Goal: Check status: Check status

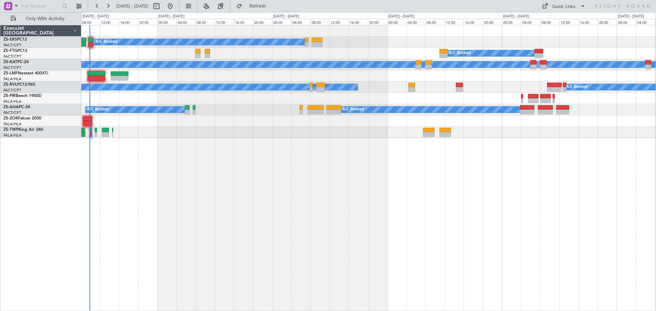
click at [313, 215] on div "A/C Booked A/C Booked A/C Booked A/C Booked A/C Unavailable A/C Booked A/C Unav…" at bounding box center [368, 168] width 574 height 286
click at [214, 243] on div "A/C Booked A/C Booked A/C Booked A/C Booked A/C Unavailable A/C Booked A/C Unav…" at bounding box center [368, 168] width 574 height 286
click at [230, 216] on div "A/C Booked A/C Booked A/C Booked A/C Booked A/C Unavailable A/C Booked A/C Unav…" at bounding box center [368, 168] width 574 height 286
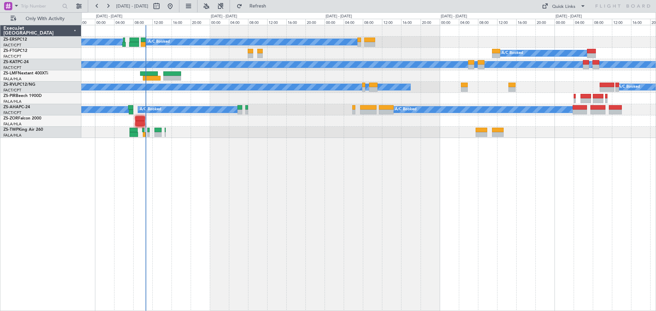
click at [362, 223] on div "A/C Booked A/C Booked A/C Booked A/C Booked A/C Unavailable A/C Booked A/C Unav…" at bounding box center [368, 168] width 574 height 286
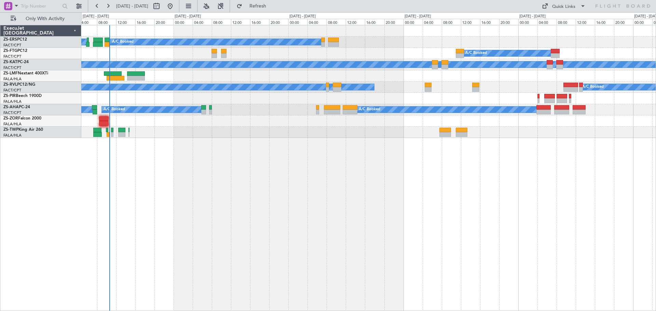
click at [318, 236] on div "A/C Booked A/C Booked A/C Booked A/C Booked A/C Unavailable A/C Booked A/C Unav…" at bounding box center [368, 168] width 574 height 286
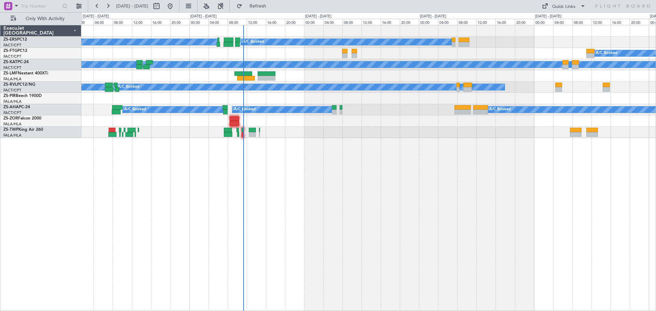
click at [350, 228] on div "A/C Booked A/C Booked A/C Booked A/C Unavailable A/C Unavailable A/C Booked A/C…" at bounding box center [368, 168] width 574 height 286
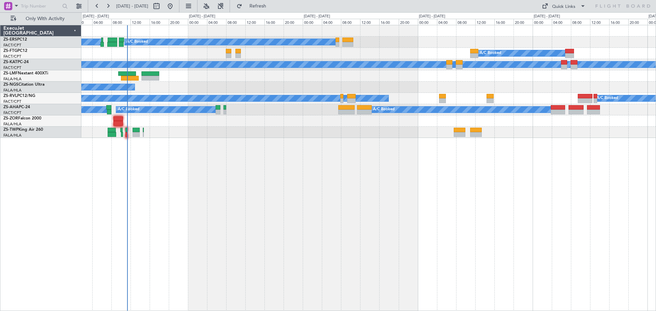
click at [272, 213] on div "A/C Booked A/C Booked A/C Booked A/C Booked A/C Unavailable A/C Booked A/C Unav…" at bounding box center [368, 168] width 574 height 286
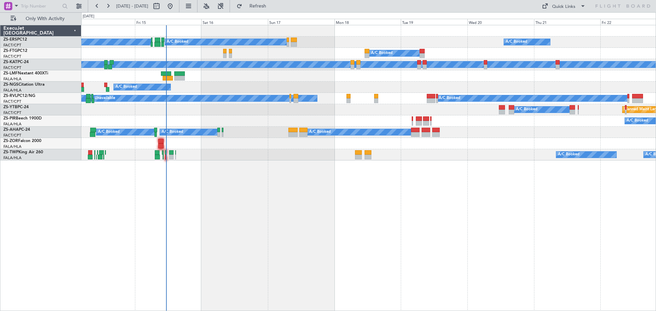
click at [513, 307] on div "A/C Booked A/C Booked A/C Booked A/C Booked A/C Booked A/C Unavailable A/C Book…" at bounding box center [368, 168] width 574 height 286
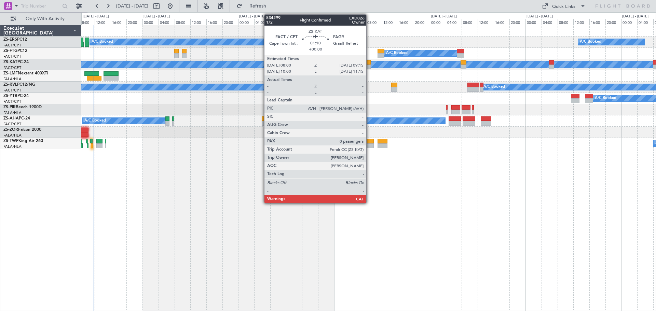
click at [369, 65] on div at bounding box center [367, 67] width 5 height 5
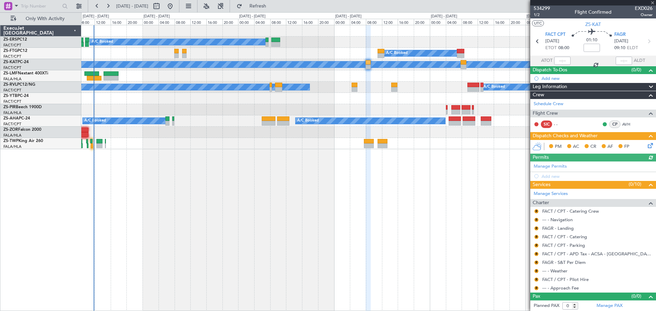
scroll to position [1, 0]
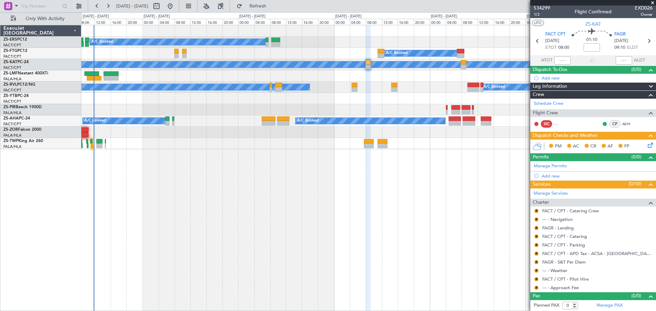
click at [650, 3] on span at bounding box center [652, 3] width 7 height 6
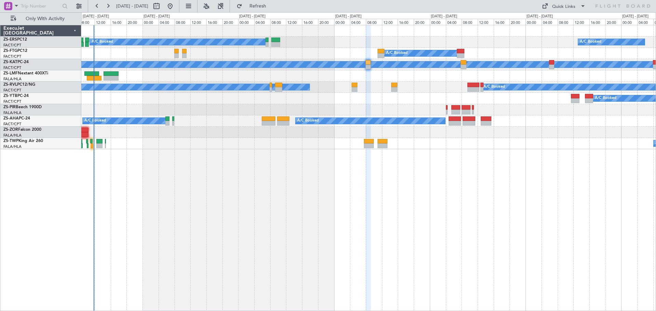
scroll to position [0, 0]
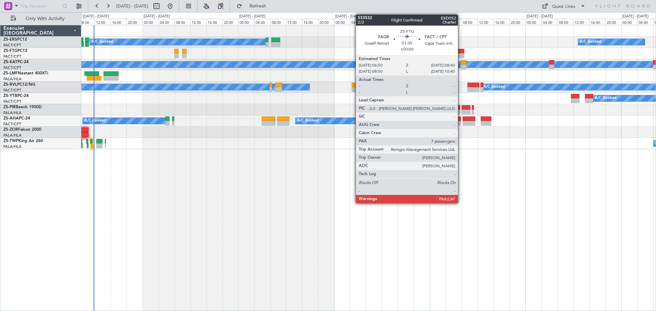
click at [461, 53] on div at bounding box center [461, 51] width 8 height 5
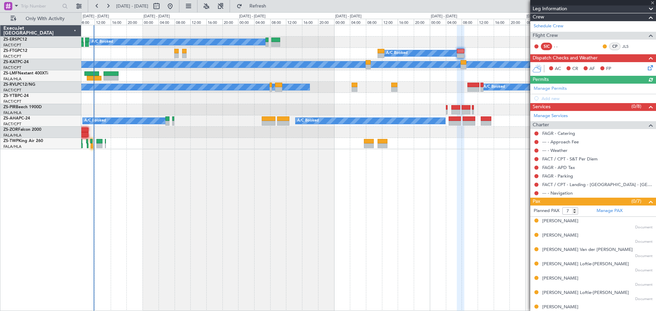
scroll to position [84, 0]
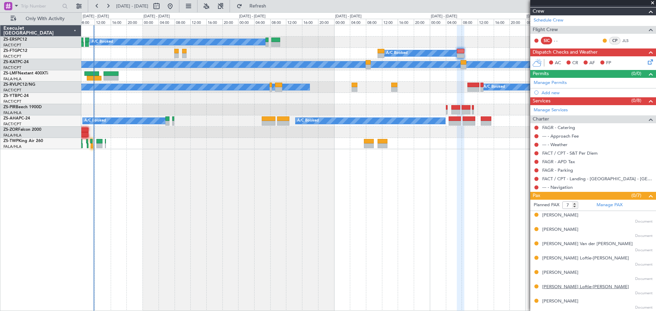
click at [559, 289] on div "[PERSON_NAME] Loftie-[PERSON_NAME]" at bounding box center [585, 287] width 87 height 7
click at [651, 2] on span at bounding box center [652, 3] width 7 height 6
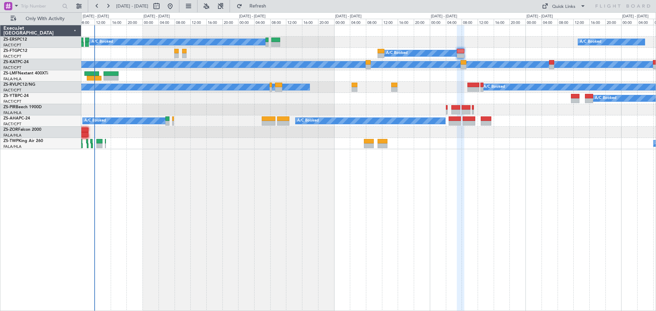
type input "0"
